Goal: Check status: Check status

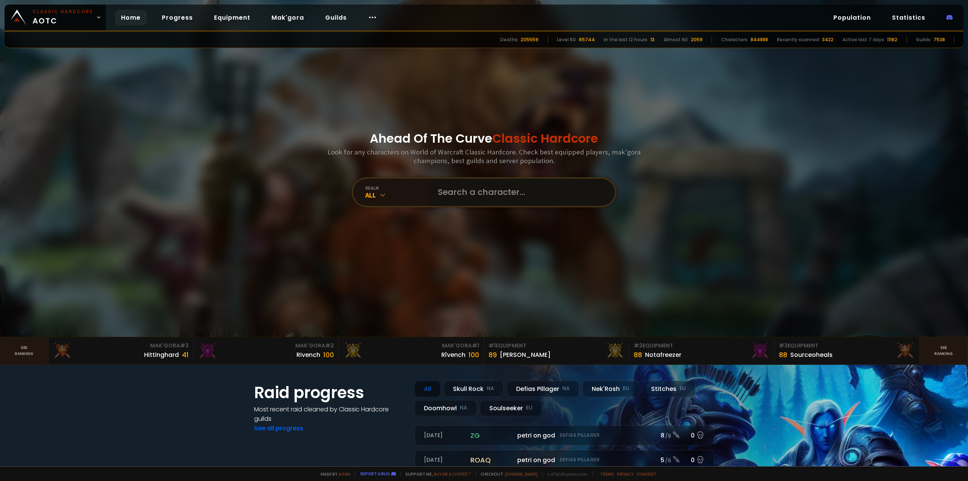
click at [460, 193] on input "text" at bounding box center [519, 192] width 172 height 27
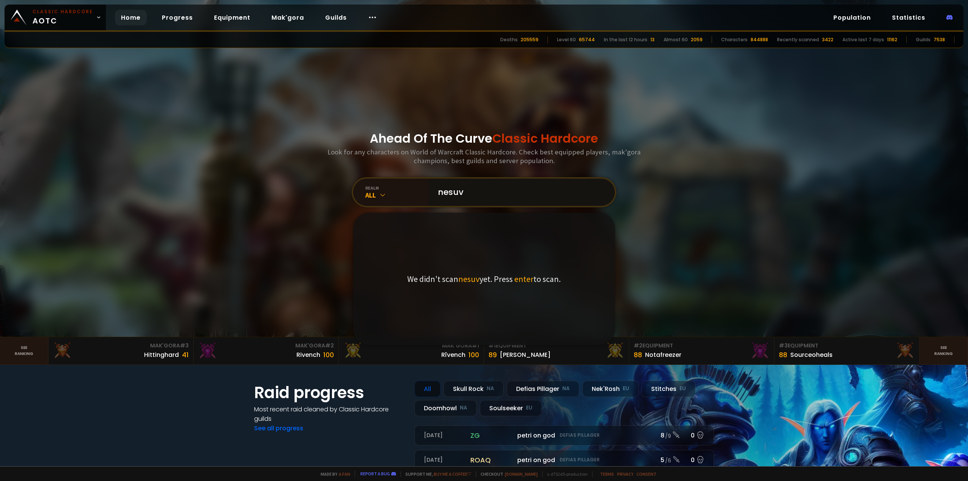
type input "nesuv"
click at [461, 281] on span "nesuv" at bounding box center [468, 278] width 21 height 11
drag, startPoint x: 489, startPoint y: 175, endPoint x: 462, endPoint y: 183, distance: 28.6
click at [461, 183] on div "Ahead Of The Curve Classic Hardcore Look for any characters on World of Warcraf…" at bounding box center [484, 168] width 456 height 337
drag, startPoint x: 472, startPoint y: 190, endPoint x: 403, endPoint y: 185, distance: 69.4
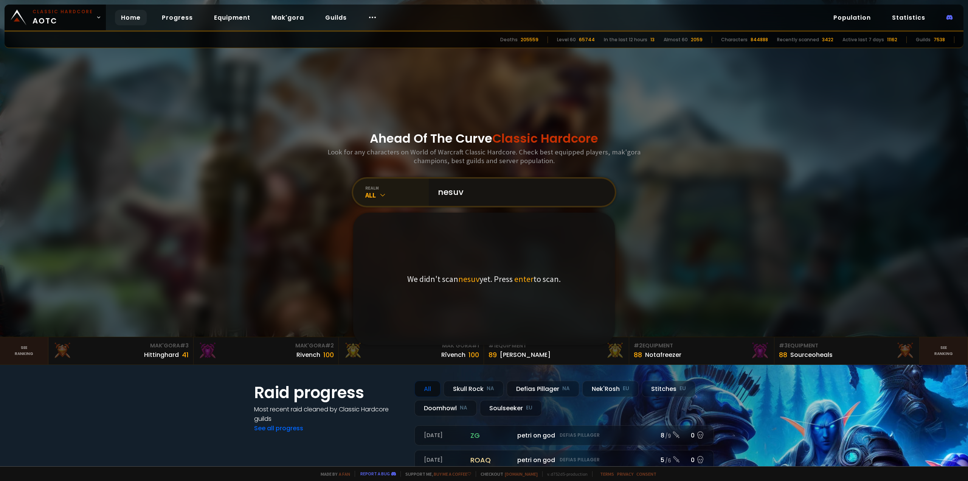
click at [401, 182] on div "realm All nesuv We didn't scan nesuv yet. Press enter to scan." at bounding box center [484, 192] width 265 height 30
click at [520, 281] on span "enter" at bounding box center [523, 278] width 19 height 11
click at [459, 180] on input "nesuv" at bounding box center [519, 192] width 172 height 27
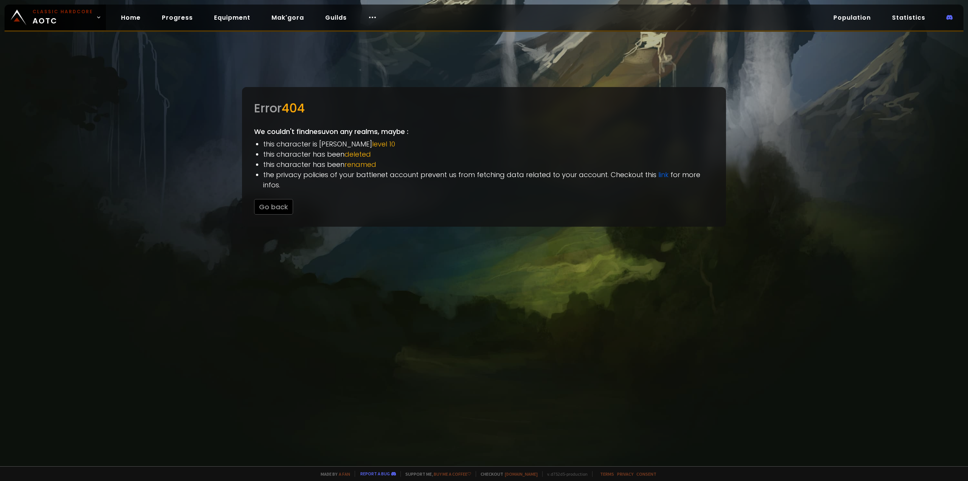
click at [590, 325] on div at bounding box center [484, 240] width 968 height 481
